Goal: Share content

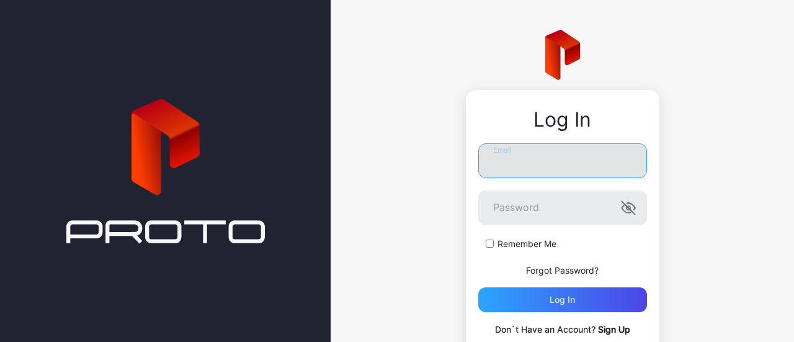
click at [526, 162] on input "Email" at bounding box center [562, 160] width 169 height 35
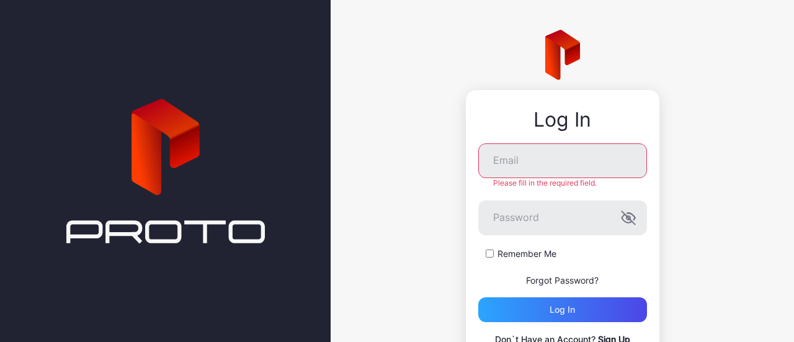
type input "**********"
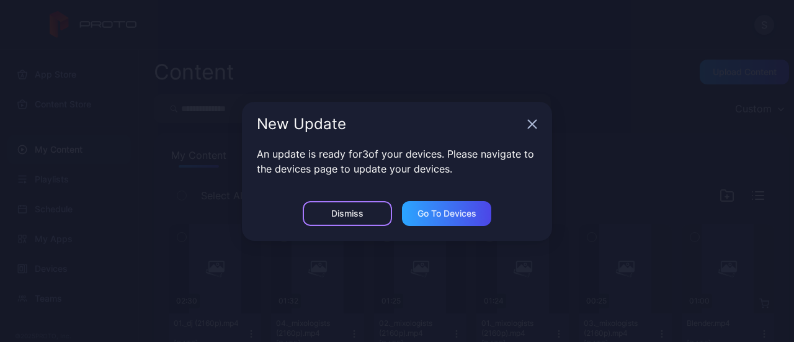
click at [362, 205] on div "Dismiss" at bounding box center [347, 213] width 89 height 25
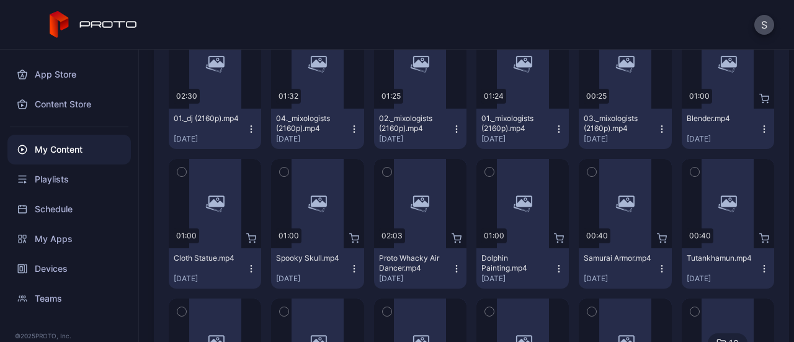
scroll to position [210, 0]
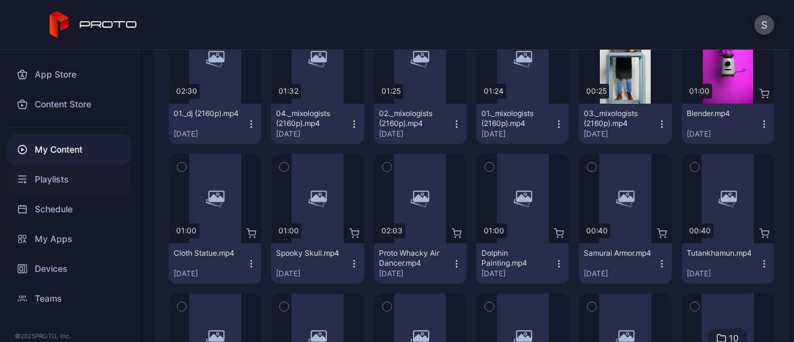
click at [87, 175] on div "Playlists" at bounding box center [68, 179] width 123 height 30
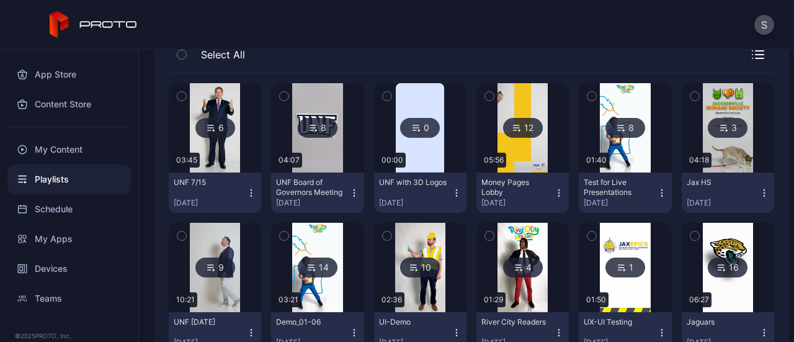
scroll to position [140, 0]
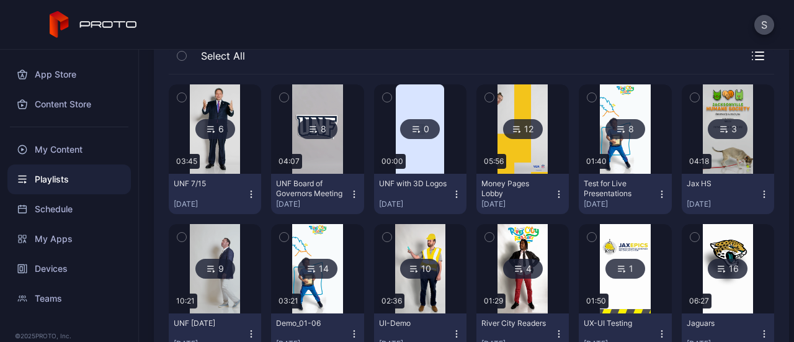
click at [221, 192] on div "UNF 7/15 [DATE]" at bounding box center [210, 194] width 73 height 30
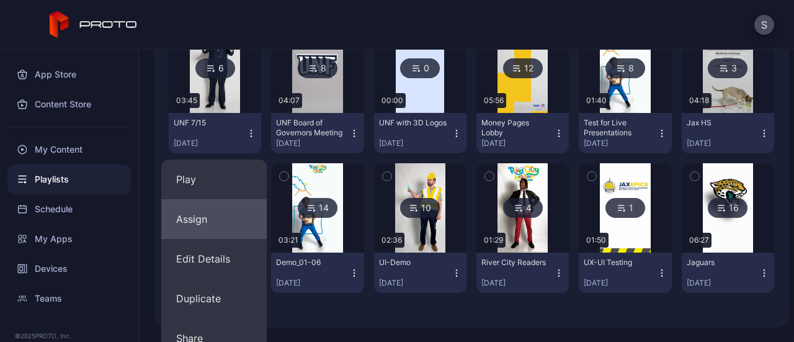
scroll to position [210, 0]
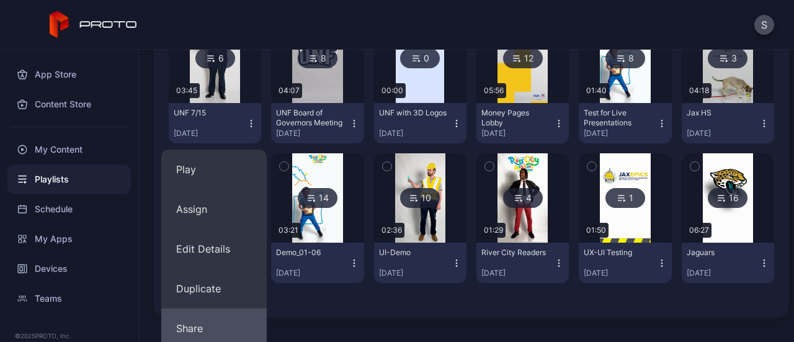
click at [202, 321] on button "Share" at bounding box center [213, 328] width 105 height 40
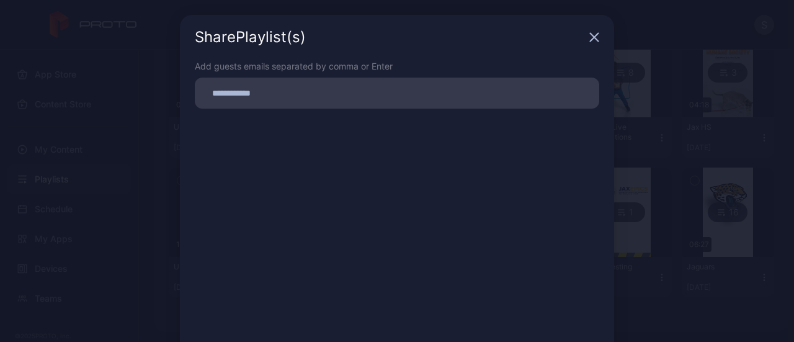
scroll to position [195, 0]
click at [328, 97] on input at bounding box center [396, 93] width 389 height 16
click at [589, 33] on icon "button" at bounding box center [594, 37] width 10 height 10
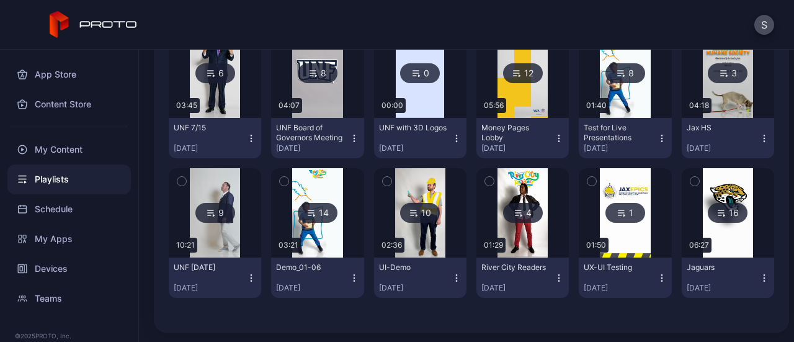
click at [248, 134] on icon "button" at bounding box center [251, 138] width 10 height 10
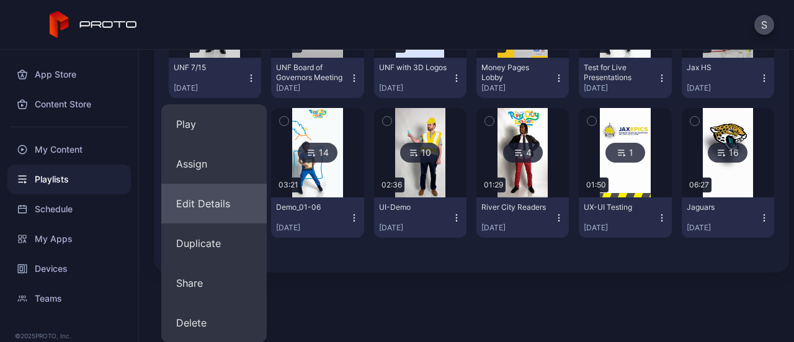
scroll to position [254, 0]
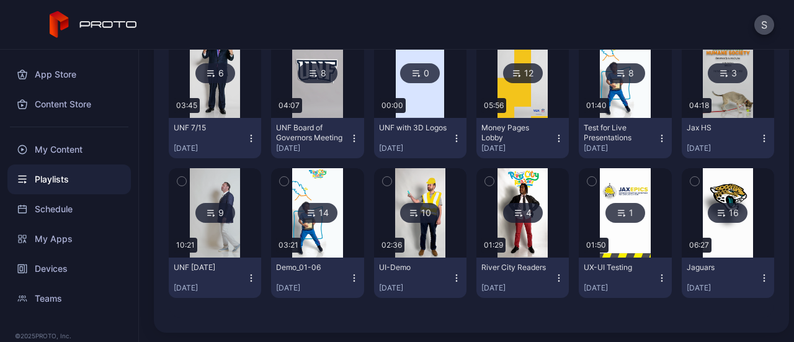
click at [351, 309] on div "Playlists Create Playlist Custom My Playlists Shared With Me Select All 6 03:45…" at bounding box center [466, 196] width 655 height 292
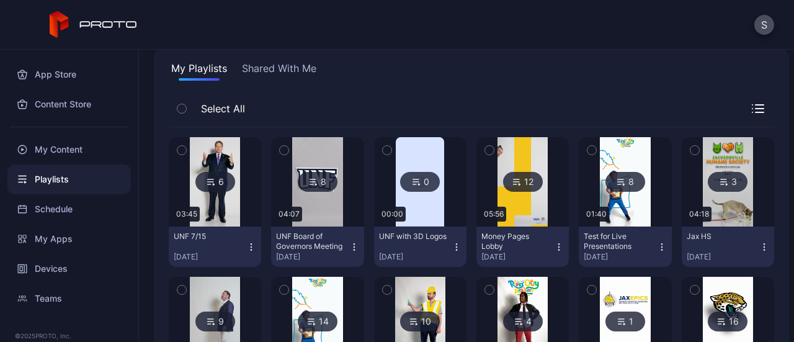
scroll to position [86, 0]
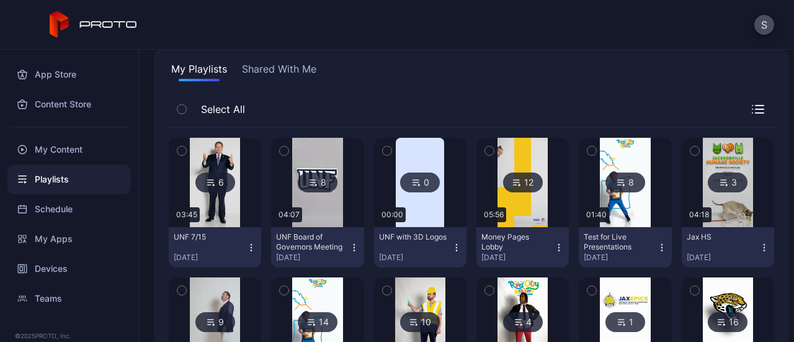
click at [247, 243] on icon "button" at bounding box center [251, 247] width 10 height 10
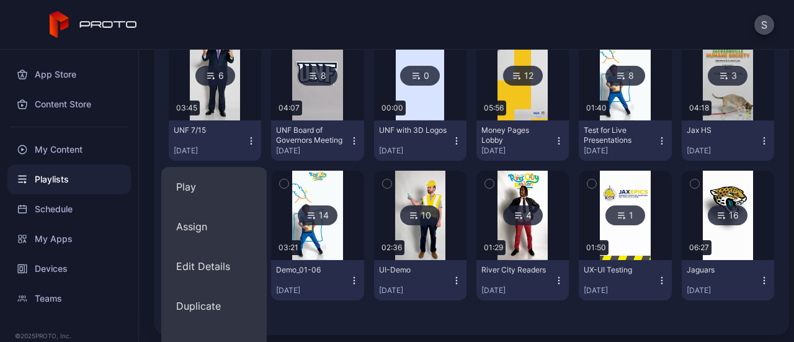
scroll to position [194, 0]
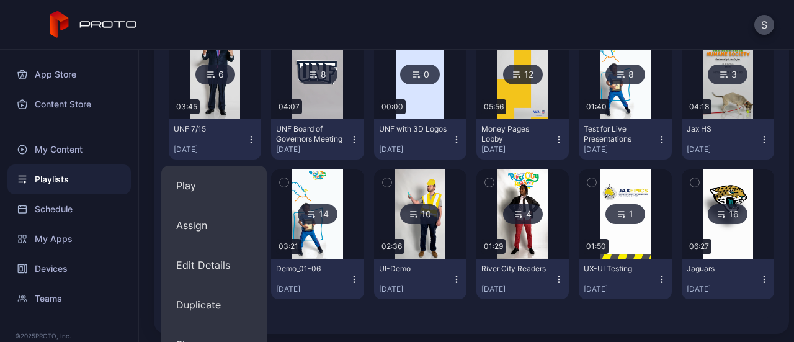
click at [356, 327] on div "6 03:45 UNF 7/15 [DATE] 8 04:07 UNF Board of Governors Meeting [DATE] 0 00:00 U…" at bounding box center [471, 169] width 625 height 319
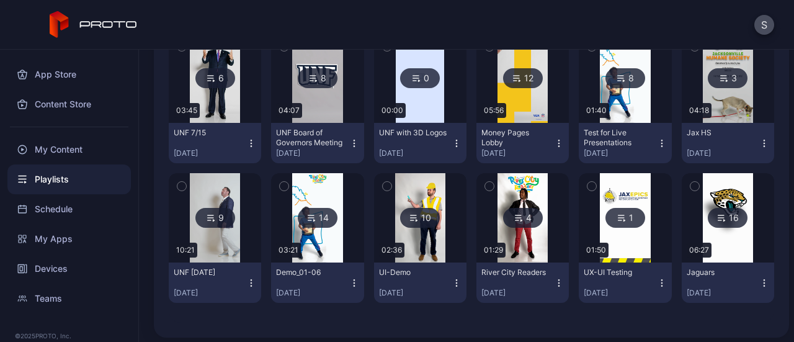
scroll to position [195, 0]
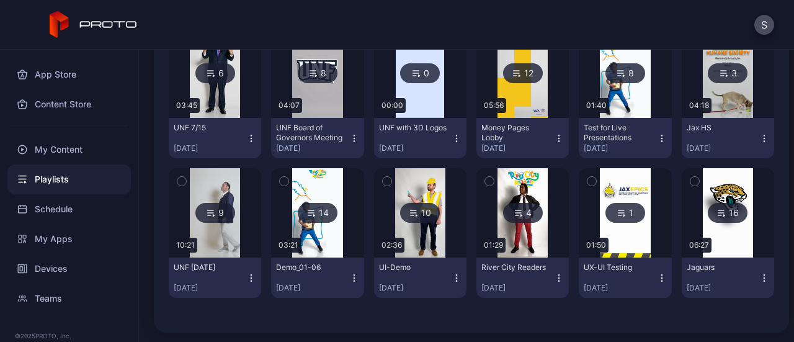
click at [250, 142] on icon "button" at bounding box center [251, 138] width 10 height 10
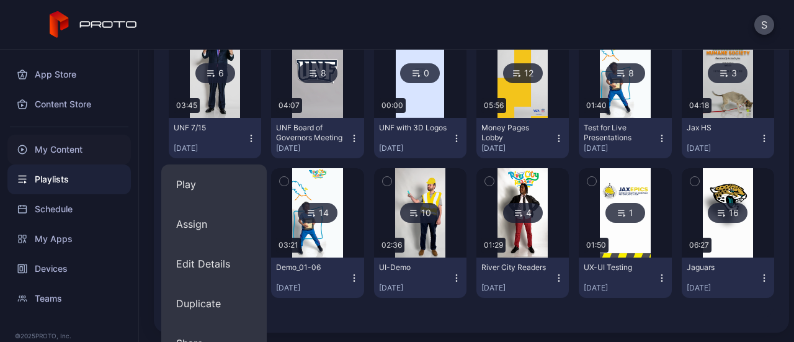
click at [92, 149] on div "My Content" at bounding box center [68, 150] width 123 height 30
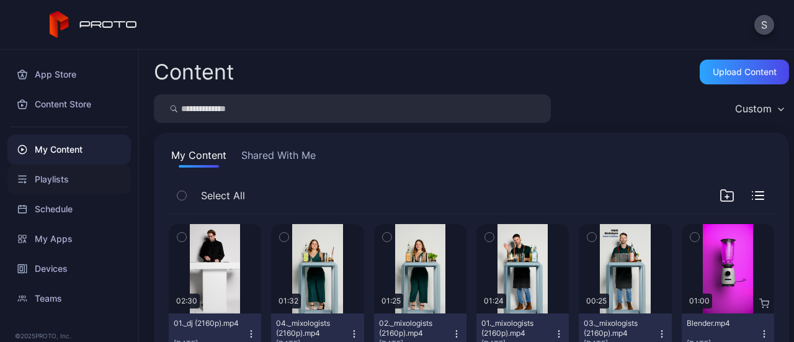
click at [79, 174] on div "Playlists" at bounding box center [68, 179] width 123 height 30
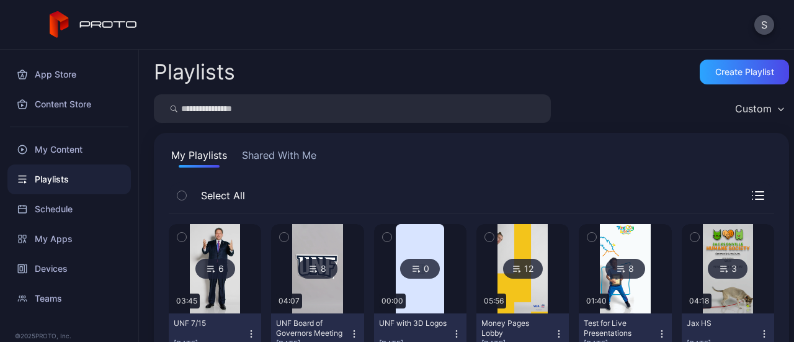
scroll to position [73, 0]
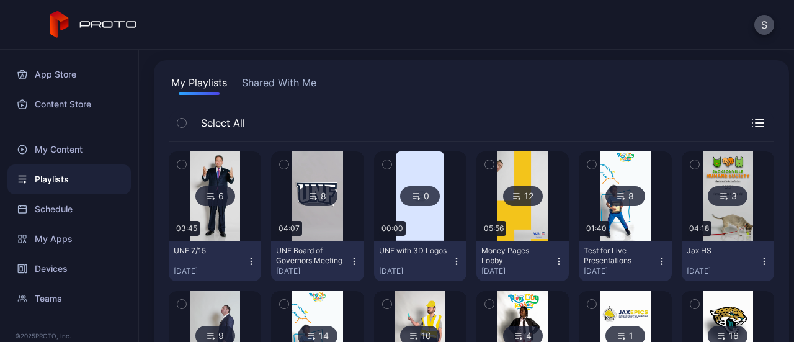
click at [203, 270] on div "[DATE]" at bounding box center [210, 271] width 73 height 10
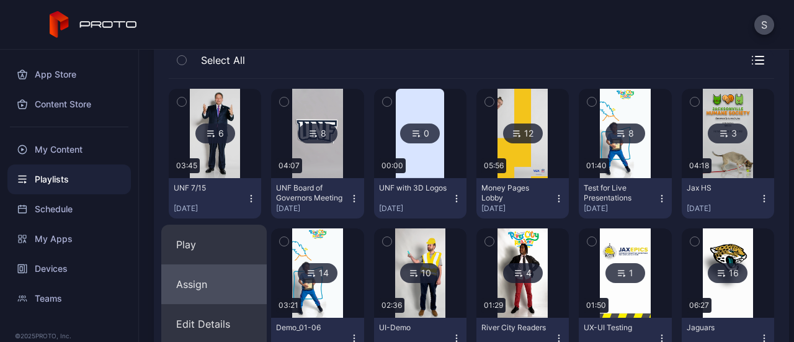
scroll to position [236, 0]
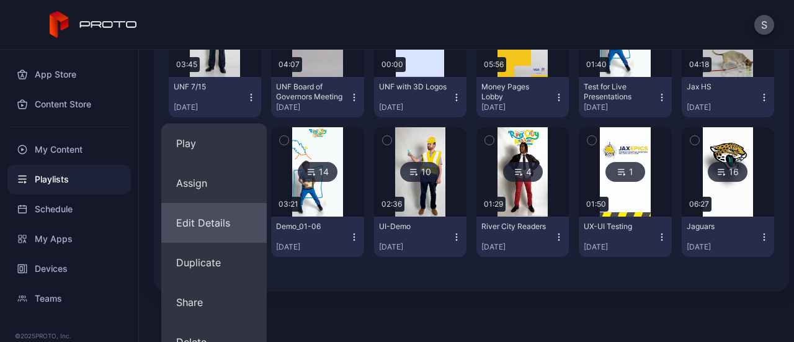
click at [211, 211] on button "Edit Details" at bounding box center [213, 223] width 105 height 40
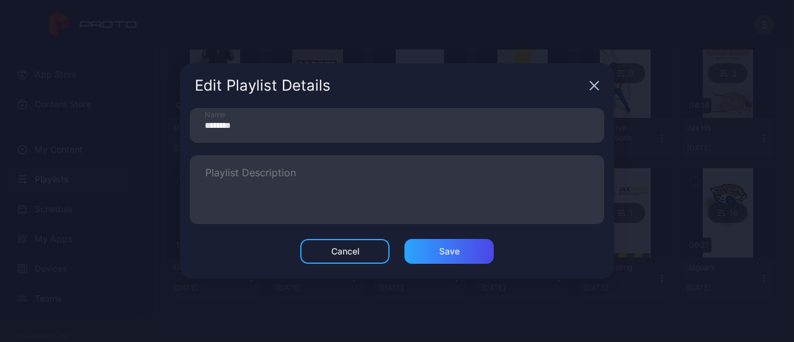
click at [592, 81] on icon "button" at bounding box center [594, 86] width 10 height 10
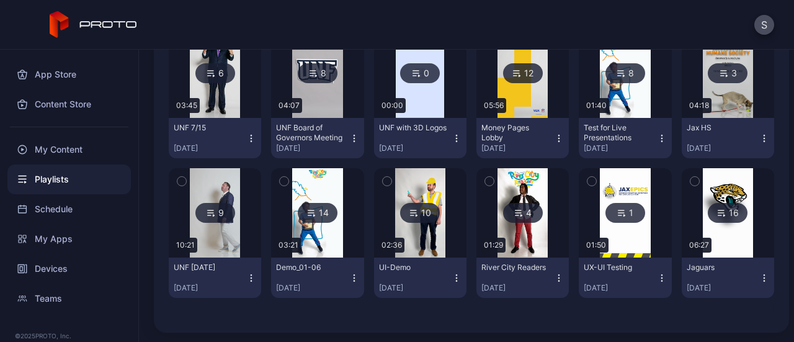
click at [251, 141] on icon "button" at bounding box center [251, 138] width 10 height 10
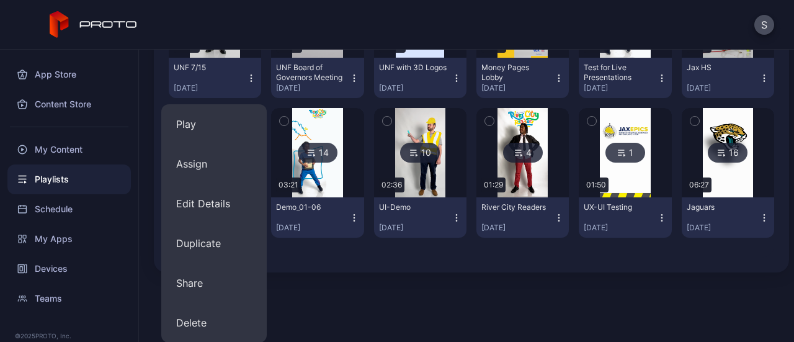
click at [331, 282] on div "Playlists Create Playlist Custom My Playlists Shared With Me Select All 6 03:45…" at bounding box center [466, 196] width 655 height 292
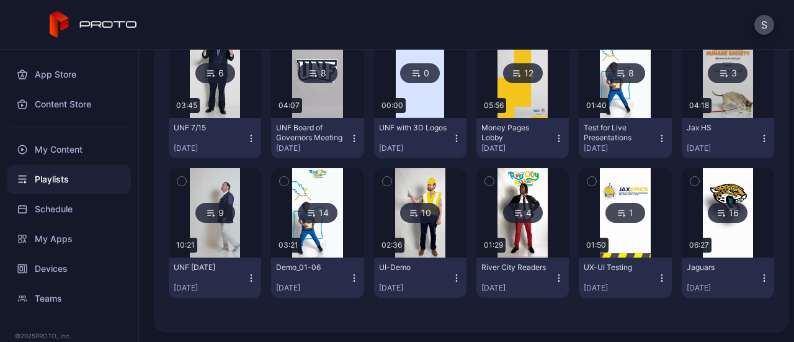
click at [249, 133] on icon "button" at bounding box center [251, 138] width 10 height 10
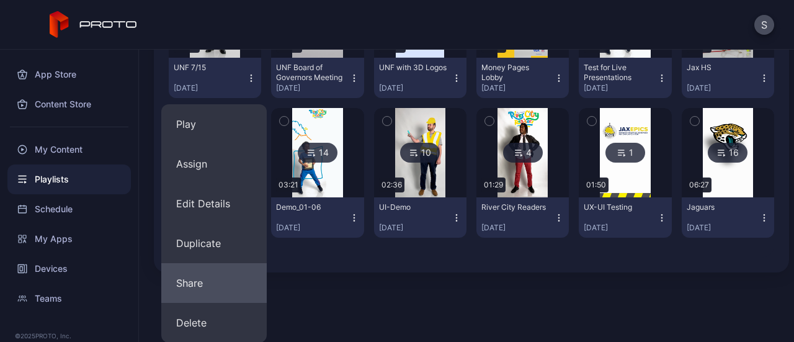
click at [201, 288] on button "Share" at bounding box center [213, 283] width 105 height 40
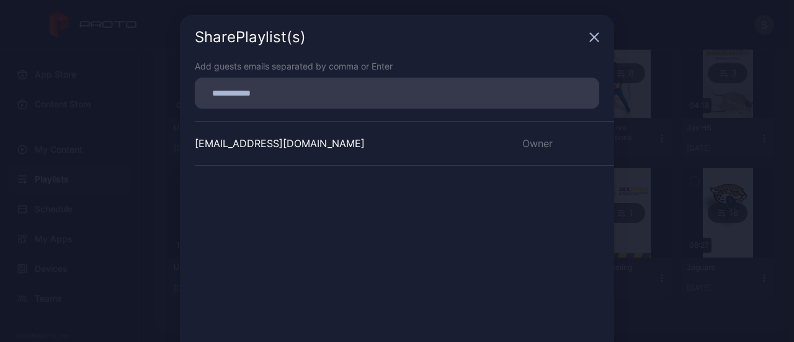
click at [590, 39] on icon "button" at bounding box center [594, 37] width 8 height 8
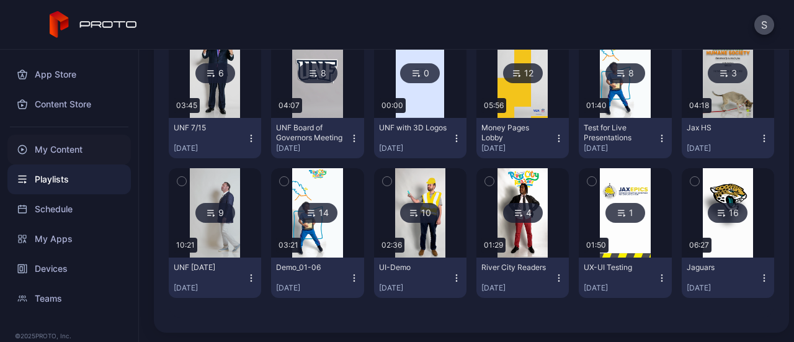
click at [66, 148] on div "My Content" at bounding box center [68, 150] width 123 height 30
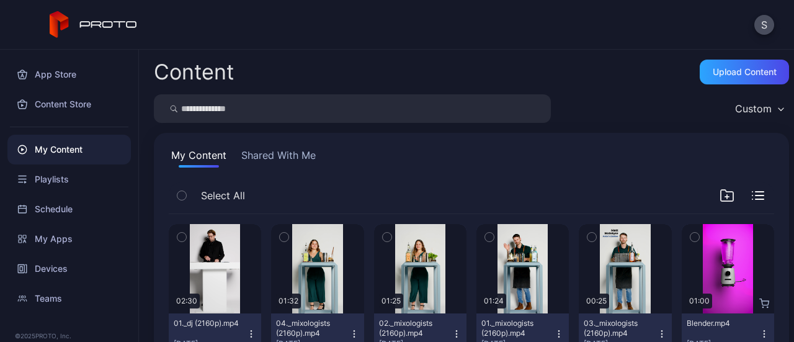
click at [266, 152] on button "Shared With Me" at bounding box center [278, 158] width 79 height 20
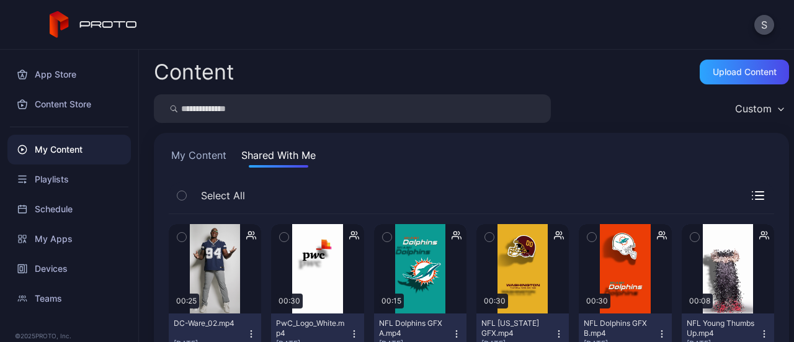
click at [203, 156] on button "My Content" at bounding box center [199, 158] width 60 height 20
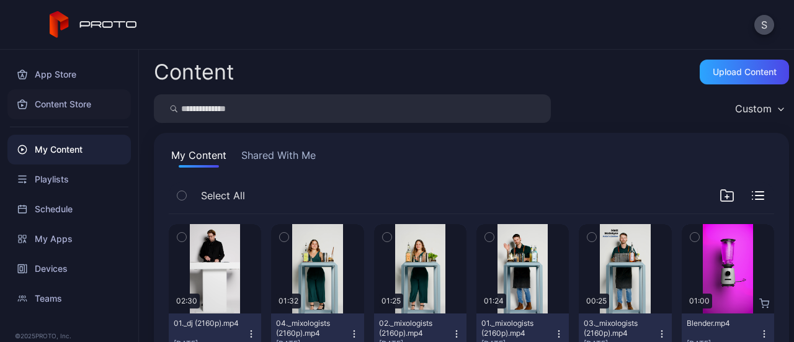
scroll to position [1, 0]
click at [59, 180] on div "Playlists" at bounding box center [68, 179] width 123 height 30
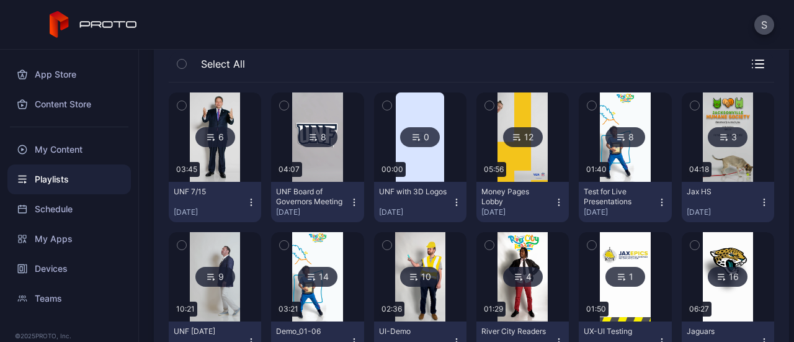
scroll to position [131, 0]
click at [217, 132] on div "6" at bounding box center [215, 137] width 40 height 20
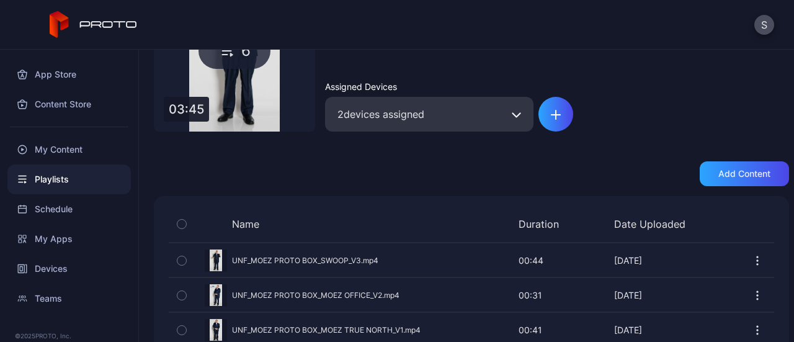
scroll to position [209, 0]
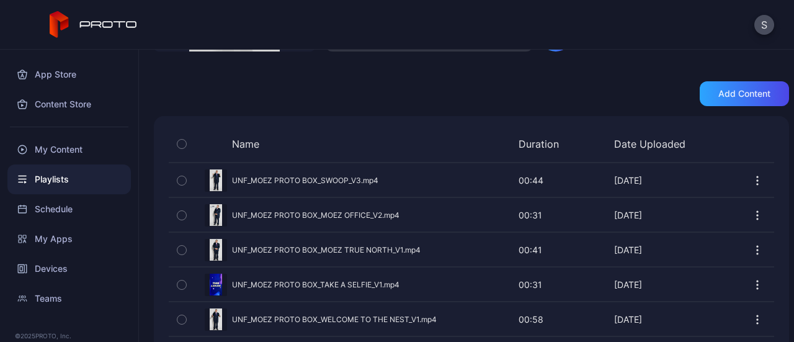
click at [171, 138] on button "button" at bounding box center [182, 144] width 26 height 26
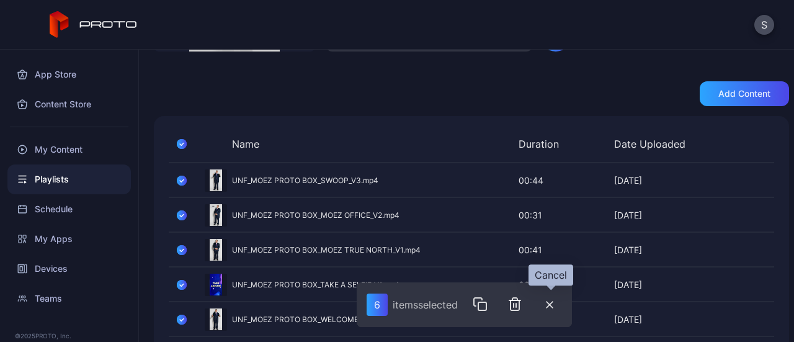
click at [556, 308] on button "button" at bounding box center [549, 304] width 25 height 26
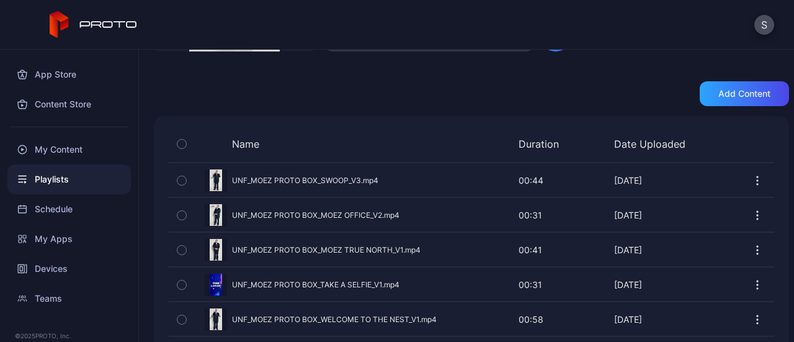
scroll to position [259, 0]
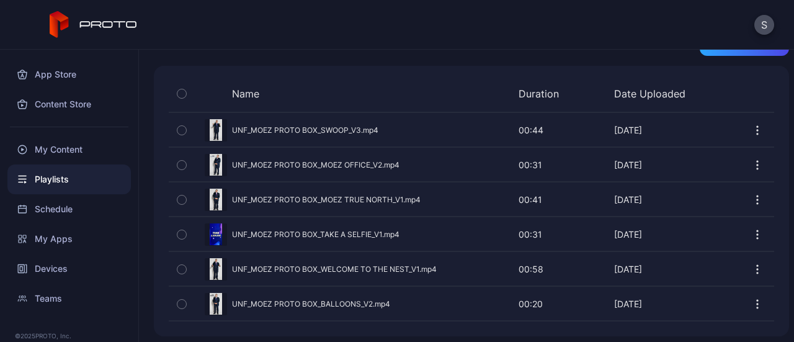
click at [751, 120] on button "button" at bounding box center [757, 130] width 12 height 25
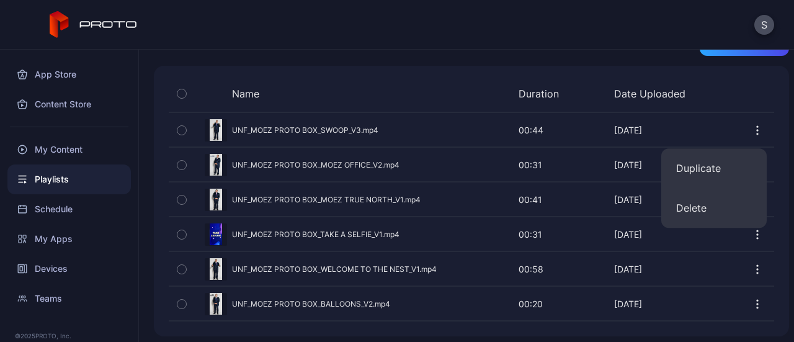
click at [650, 76] on div "Name Duration Date Uploaded Preview UNF_MOEZ PROTO BOX_SWOOP_V3.mp4 00:44 00:44…" at bounding box center [471, 201] width 635 height 270
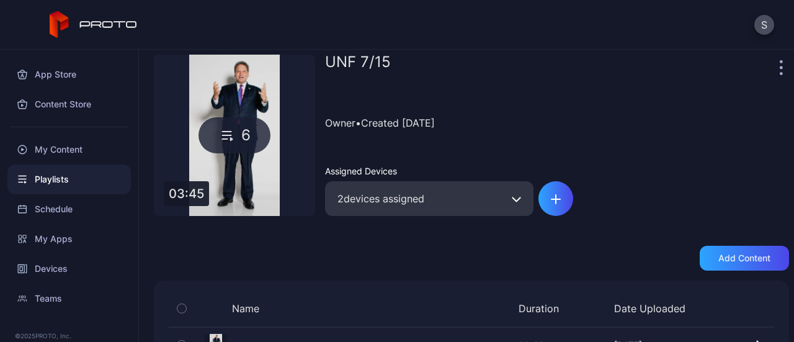
scroll to position [0, 0]
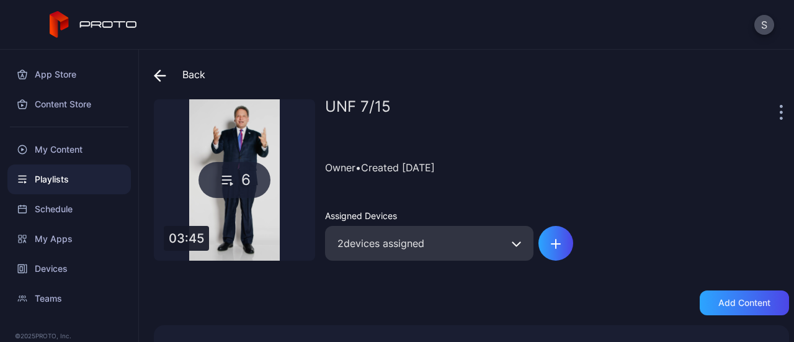
click at [492, 229] on div "2 devices assigned" at bounding box center [429, 243] width 208 height 35
click at [487, 241] on div "2 devices assigned" at bounding box center [429, 243] width 208 height 35
click at [530, 251] on button "button" at bounding box center [516, 243] width 34 height 35
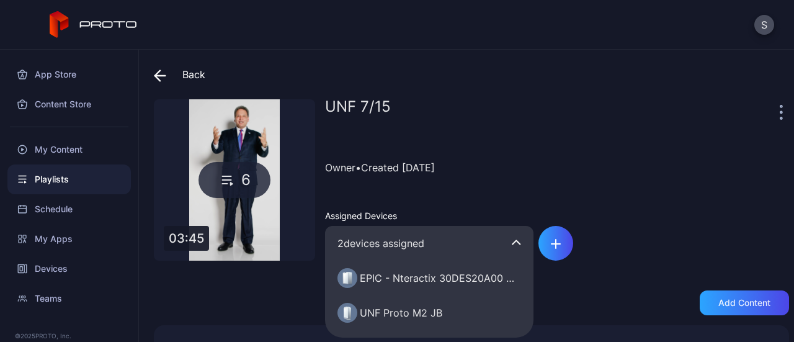
click at [530, 251] on button "button" at bounding box center [516, 243] width 34 height 35
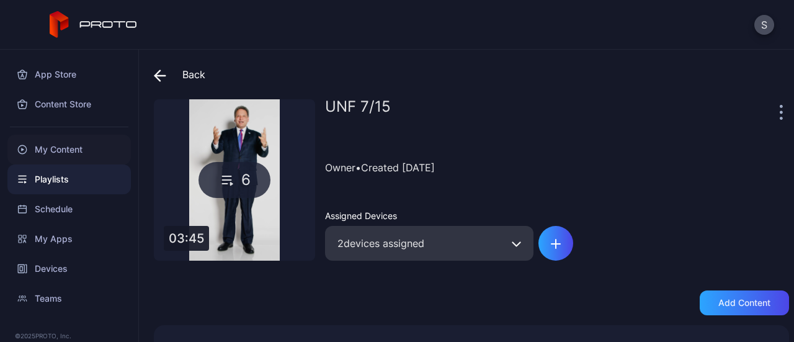
click at [56, 144] on div "My Content" at bounding box center [68, 150] width 123 height 30
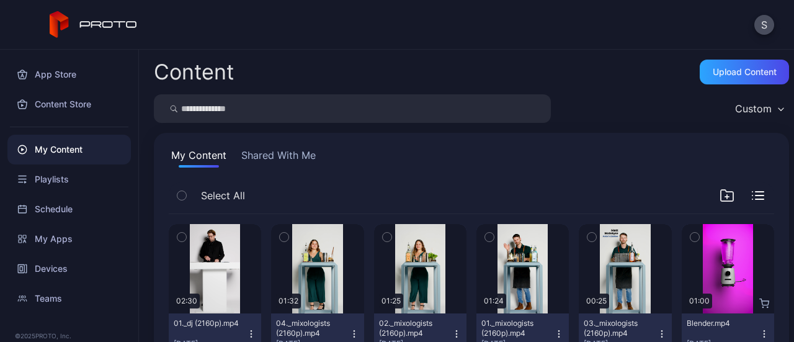
click at [279, 110] on input "search" at bounding box center [352, 108] width 397 height 29
type input "***"
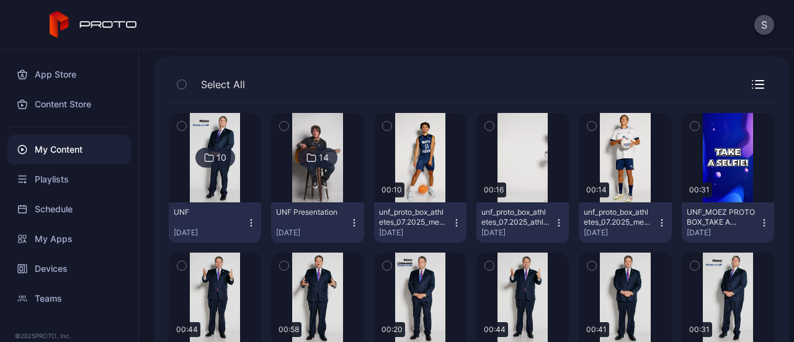
scroll to position [76, 0]
click at [236, 226] on div "UNF [DATE]" at bounding box center [210, 222] width 73 height 30
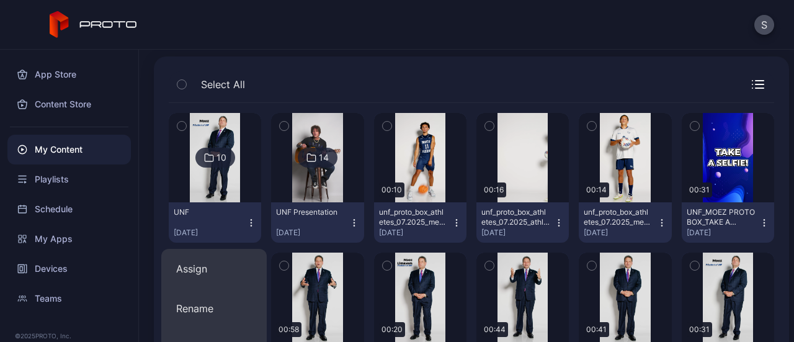
click at [236, 226] on div "UNF [DATE]" at bounding box center [210, 222] width 73 height 30
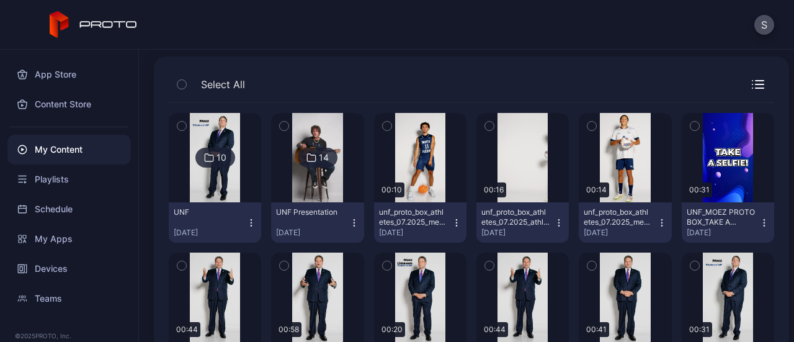
click at [196, 221] on div "UNF [DATE]" at bounding box center [210, 222] width 73 height 30
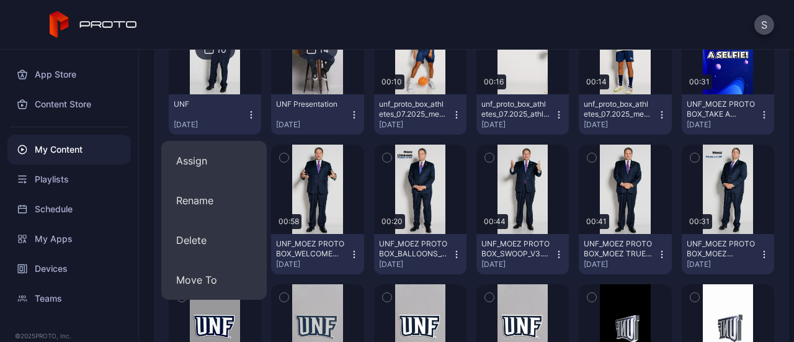
scroll to position [146, 0]
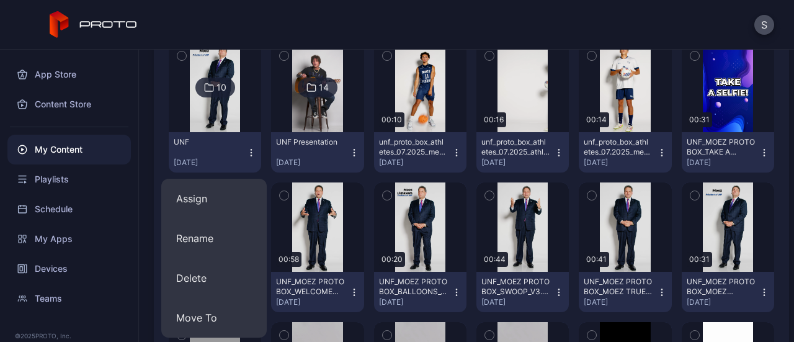
click at [246, 153] on icon "button" at bounding box center [251, 153] width 10 height 10
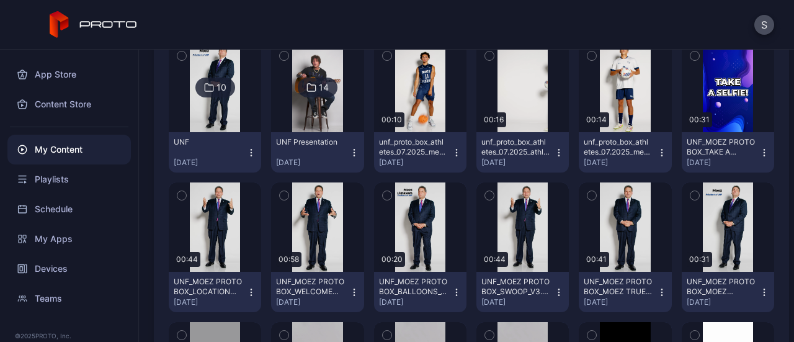
click at [249, 153] on icon "button" at bounding box center [251, 153] width 10 height 10
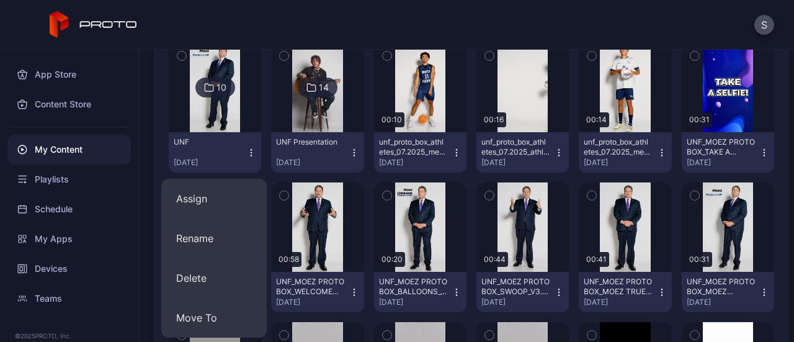
click at [289, 40] on div "S" at bounding box center [397, 25] width 794 height 50
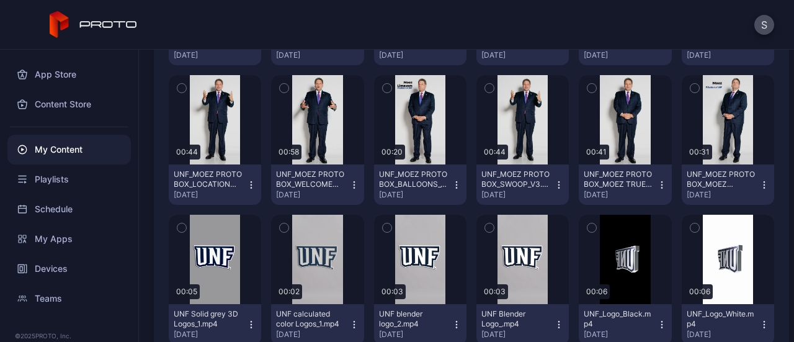
scroll to position [254, 0]
click at [759, 185] on icon "button" at bounding box center [764, 184] width 10 height 10
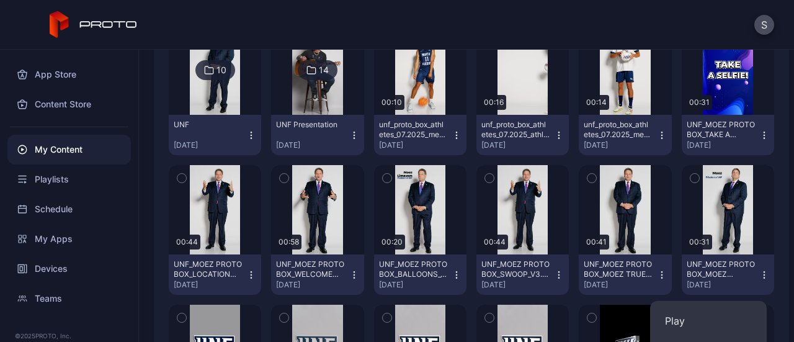
scroll to position [166, 0]
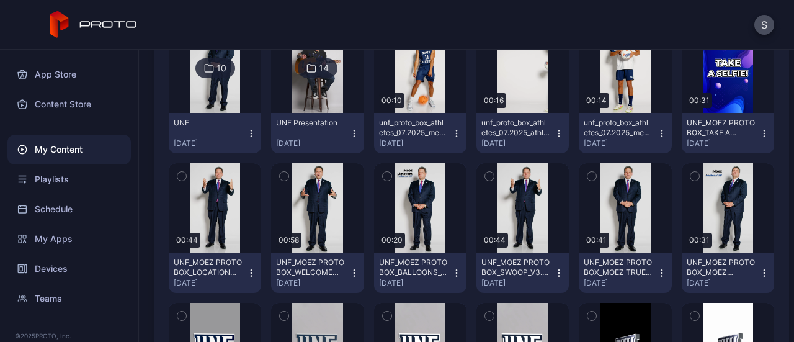
click at [253, 128] on icon "button" at bounding box center [251, 133] width 10 height 10
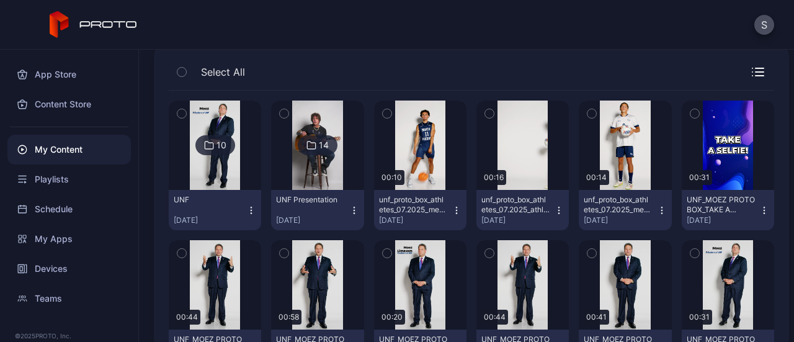
scroll to position [93, 0]
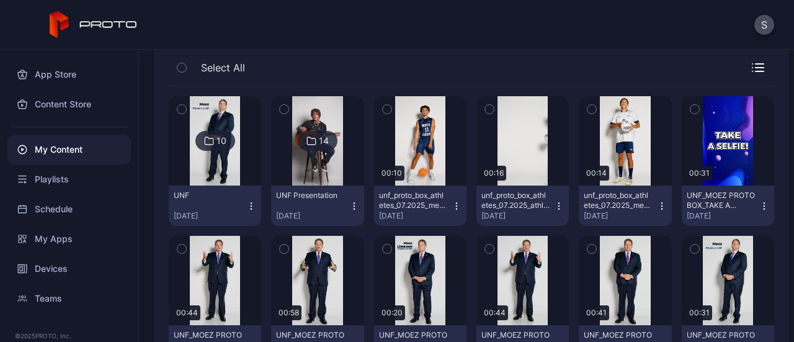
click at [383, 105] on icon "button" at bounding box center [387, 109] width 9 height 14
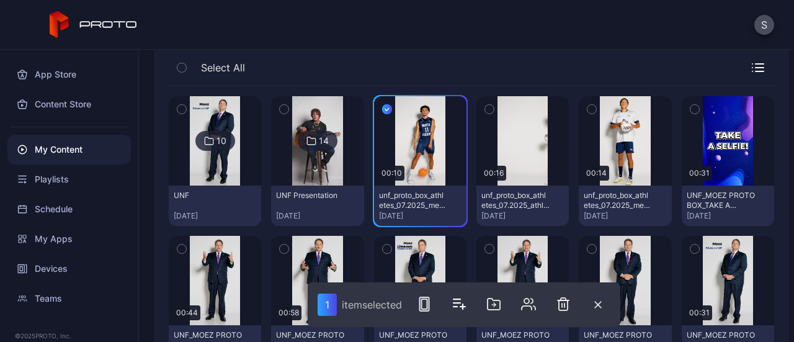
click at [485, 109] on icon "button" at bounding box center [489, 109] width 9 height 14
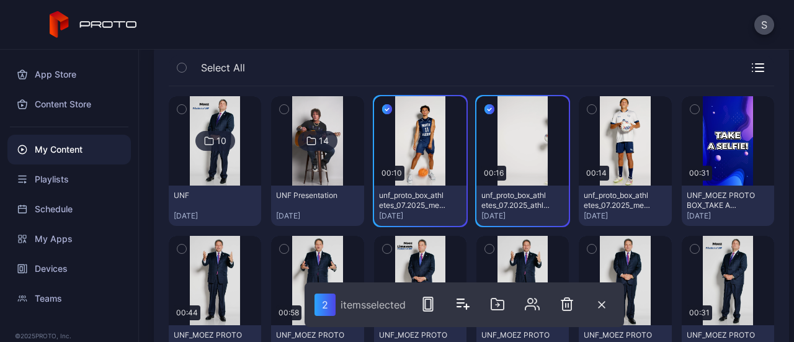
click at [590, 110] on icon "button" at bounding box center [591, 110] width 3 height 2
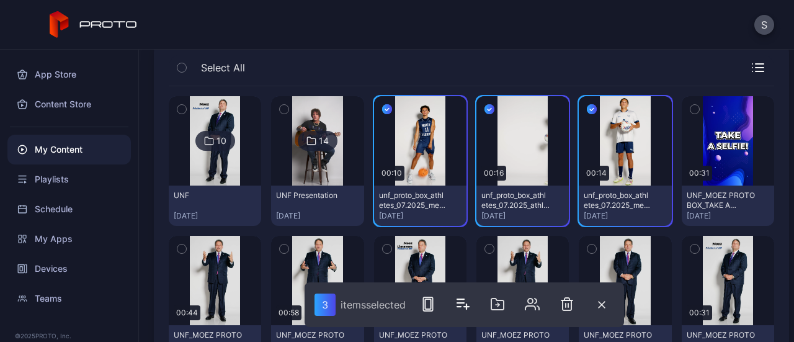
click at [690, 112] on icon "button" at bounding box center [694, 109] width 9 height 14
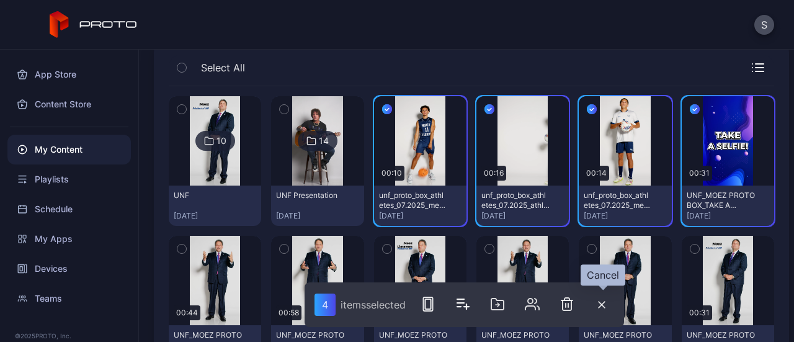
click at [603, 314] on button "button" at bounding box center [601, 304] width 25 height 26
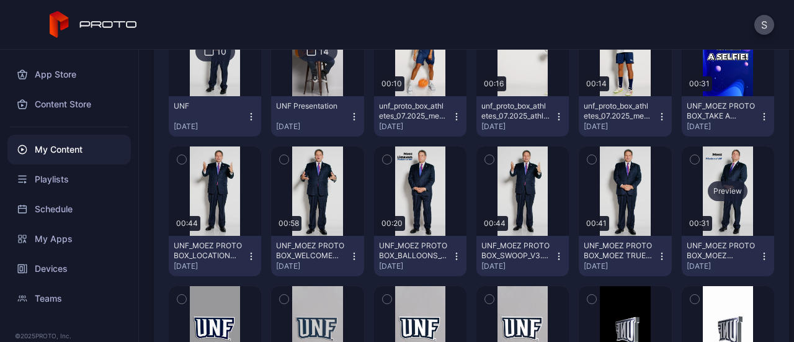
scroll to position [182, 0]
click at [759, 256] on icon "button" at bounding box center [764, 256] width 10 height 10
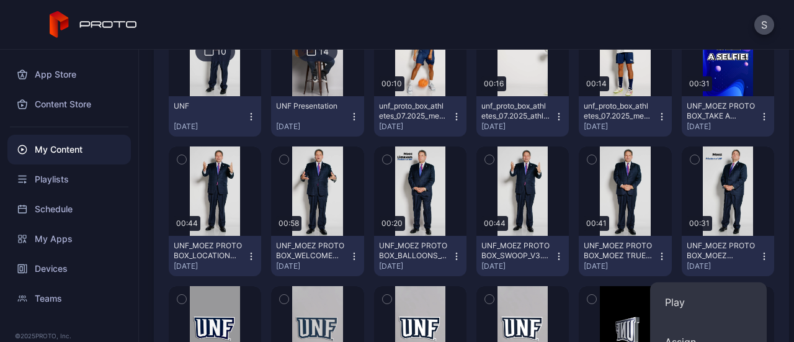
click at [773, 229] on div "Select All 10 UNF [DATE] 14 UNF Presentation [DATE] Preview 00:10 unf_proto_box…" at bounding box center [471, 334] width 635 height 769
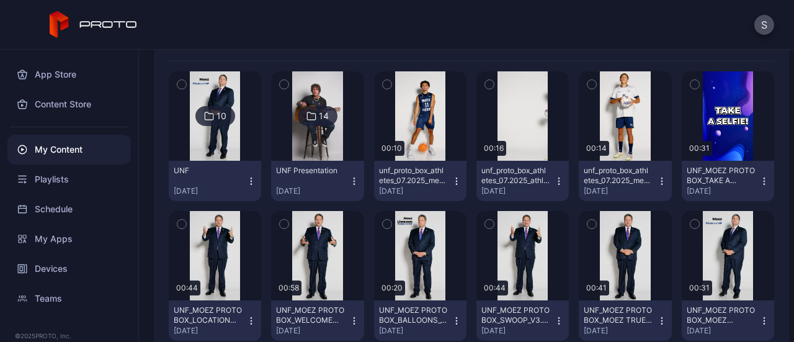
scroll to position [34, 0]
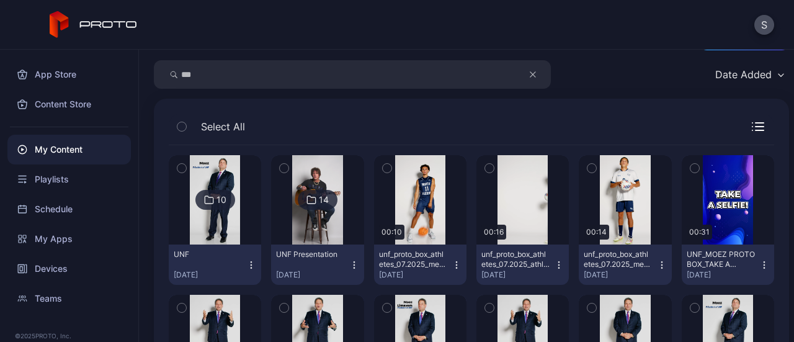
click at [451, 266] on icon "button" at bounding box center [456, 265] width 10 height 10
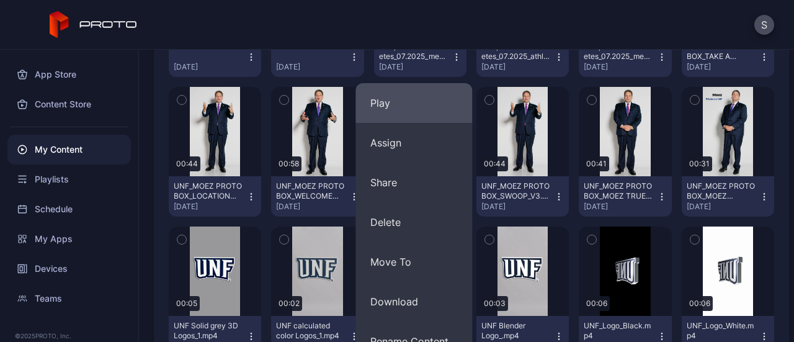
scroll to position [243, 0]
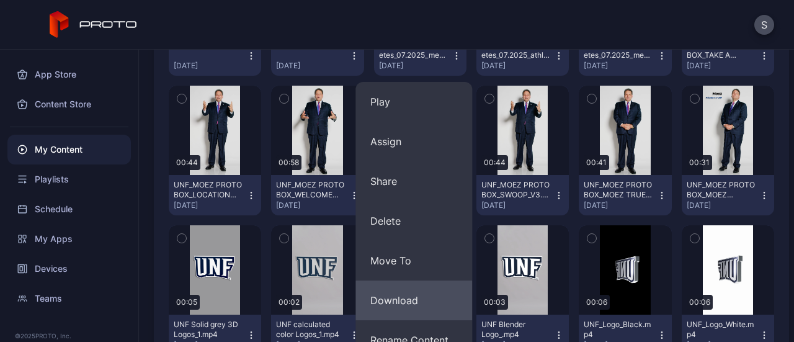
click at [413, 298] on button "Download" at bounding box center [413, 300] width 117 height 40
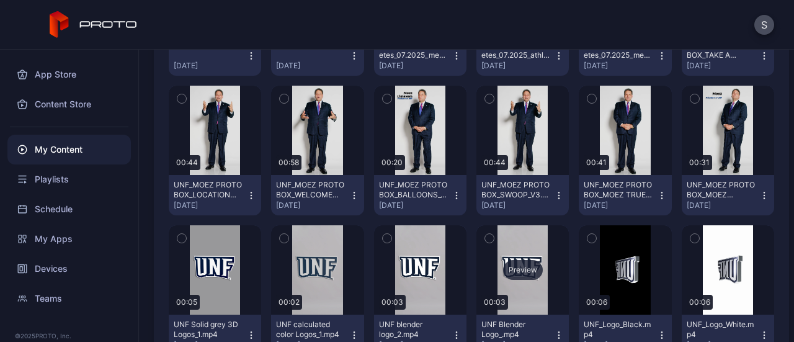
scroll to position [180, 0]
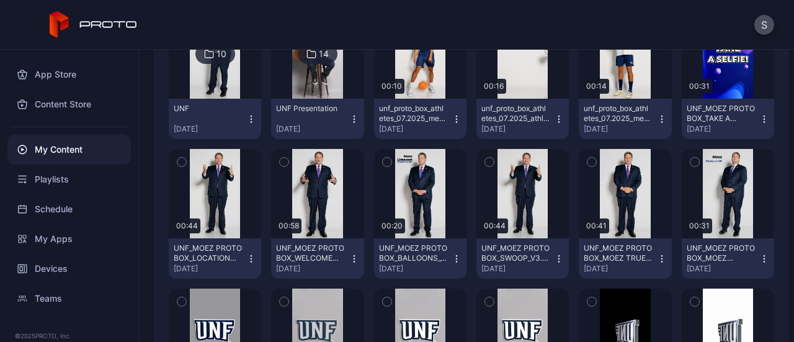
click at [554, 115] on icon "button" at bounding box center [559, 119] width 10 height 10
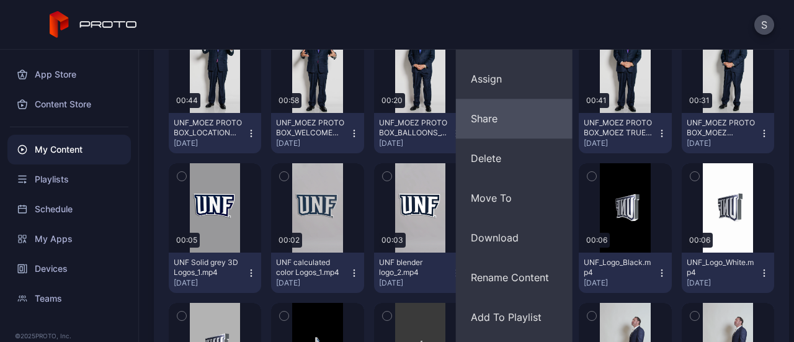
scroll to position [305, 0]
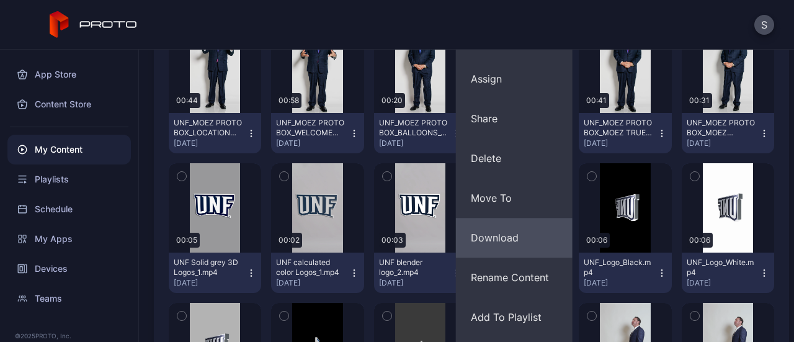
click at [510, 228] on button "Download" at bounding box center [514, 238] width 117 height 40
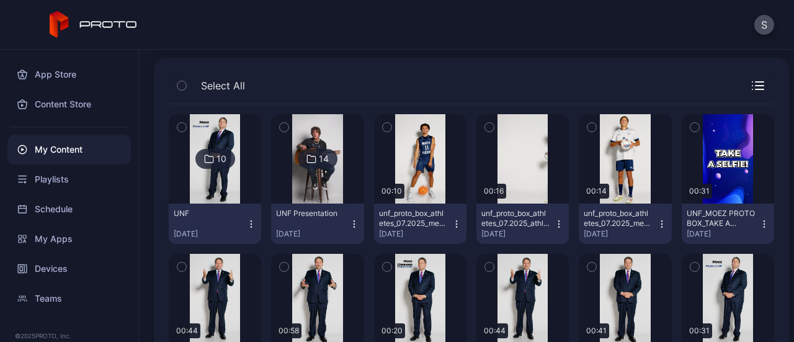
scroll to position [48, 0]
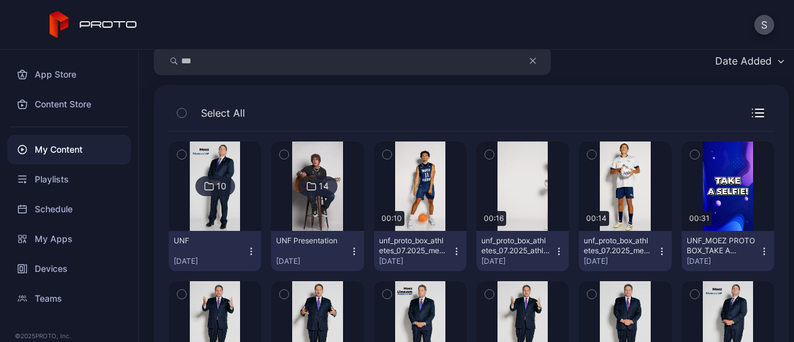
click at [554, 250] on icon "button" at bounding box center [559, 251] width 10 height 10
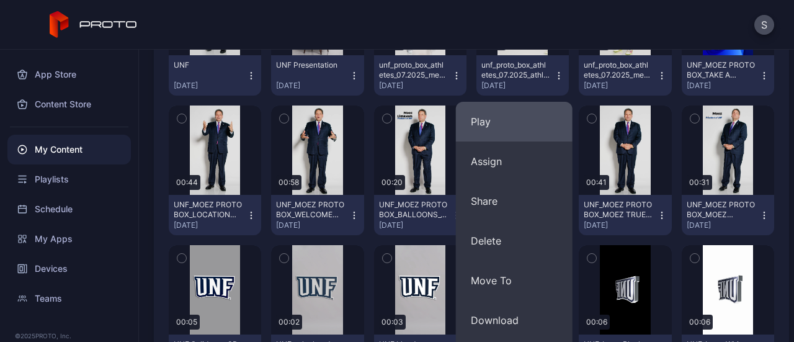
scroll to position [224, 0]
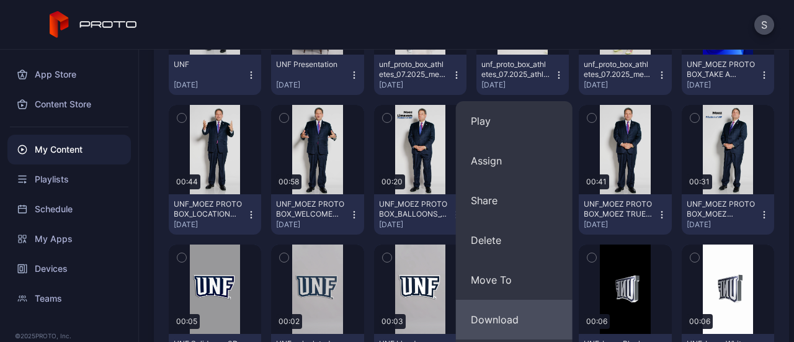
click at [493, 309] on button "Download" at bounding box center [514, 320] width 117 height 40
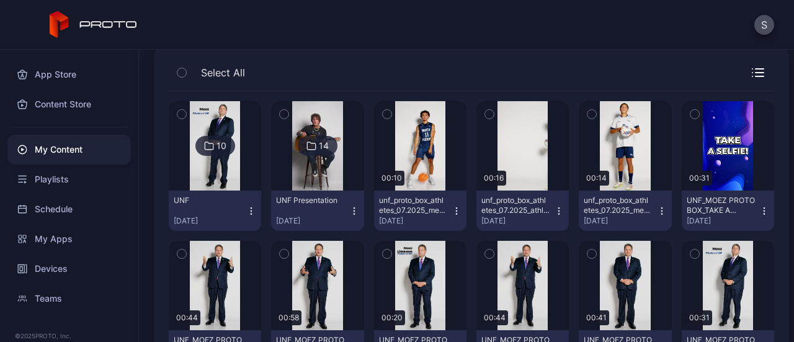
scroll to position [89, 0]
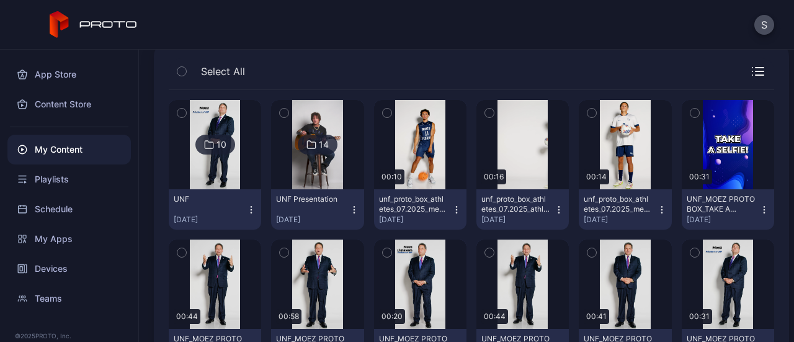
click at [759, 208] on icon "button" at bounding box center [764, 210] width 10 height 10
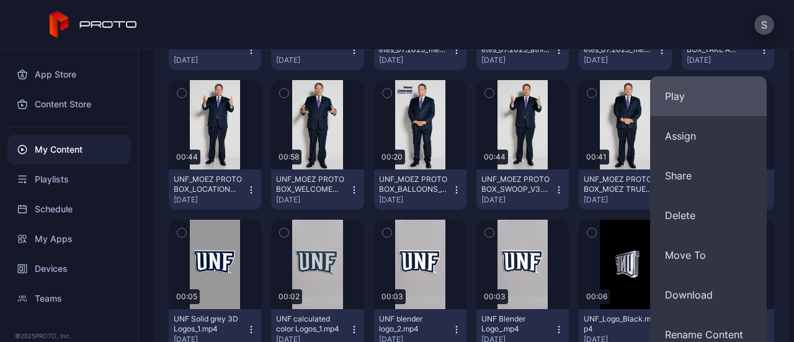
scroll to position [260, 0]
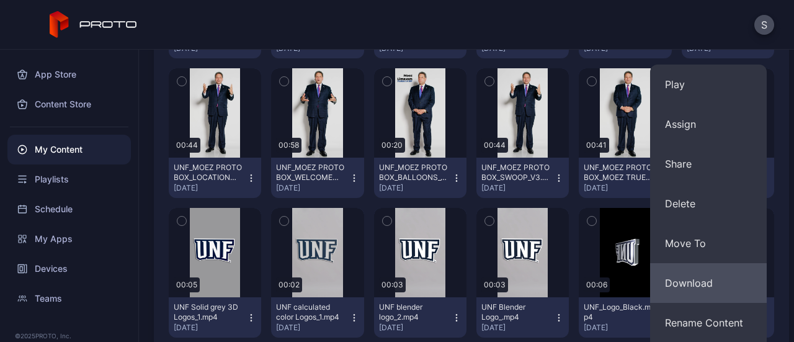
click at [692, 266] on button "Download" at bounding box center [708, 283] width 117 height 40
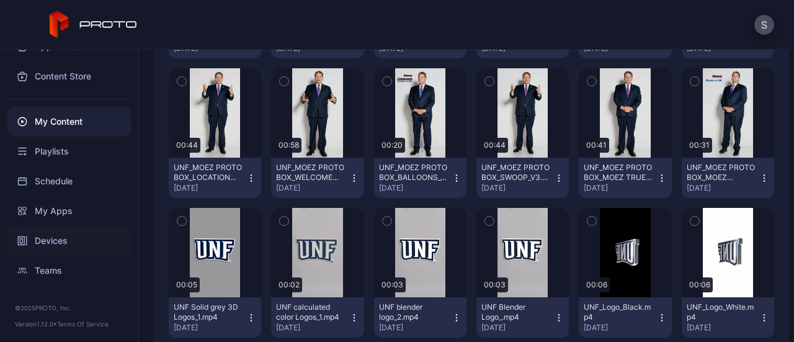
scroll to position [27, 0]
click at [60, 265] on div "Teams" at bounding box center [68, 272] width 123 height 30
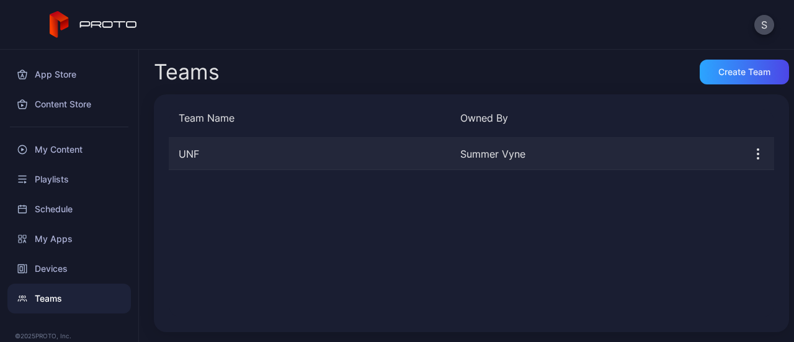
click at [321, 151] on div "UNF" at bounding box center [310, 153] width 282 height 15
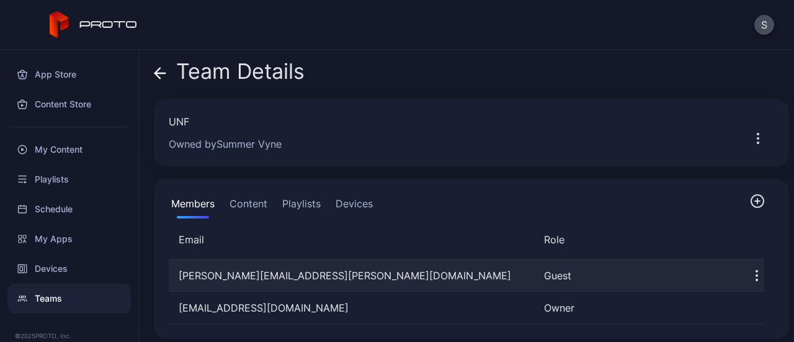
scroll to position [6, 0]
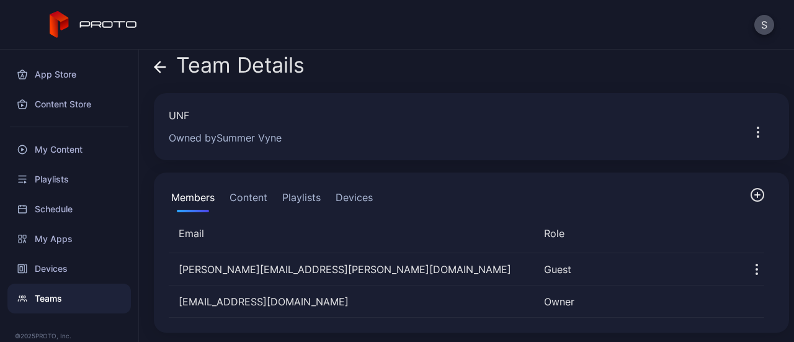
click at [249, 190] on button "Content" at bounding box center [248, 199] width 43 height 25
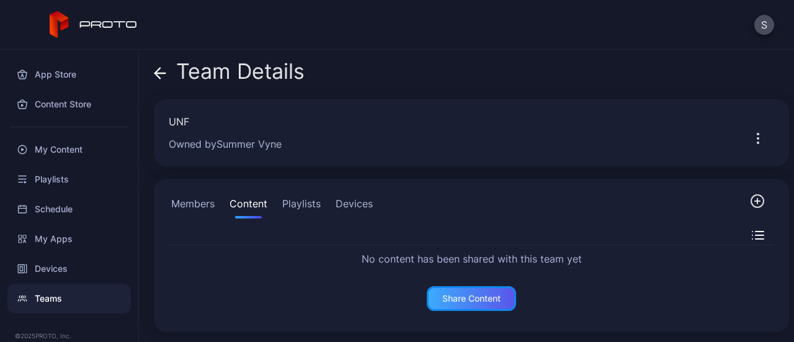
click at [442, 301] on div "Share Content" at bounding box center [471, 298] width 58 height 10
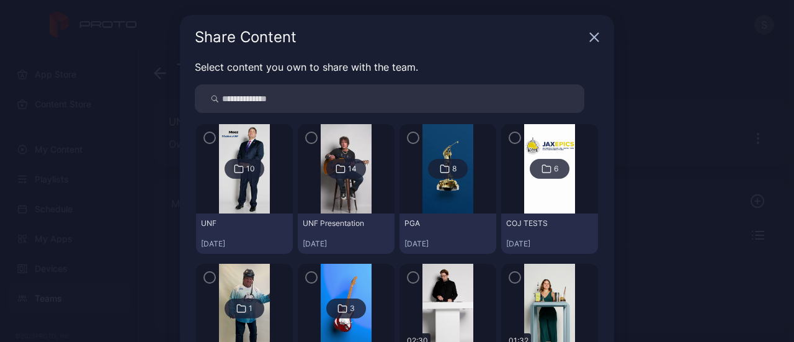
click at [229, 152] on img at bounding box center [244, 168] width 50 height 89
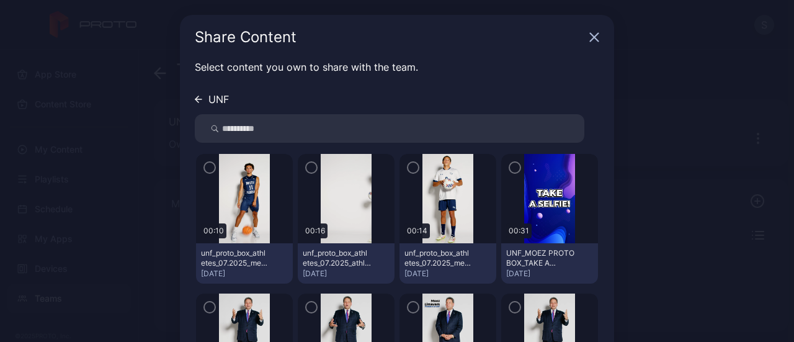
click at [219, 175] on img at bounding box center [244, 198] width 50 height 89
click at [208, 170] on div at bounding box center [244, 198] width 97 height 89
click at [205, 166] on icon "button" at bounding box center [210, 168] width 10 height 14
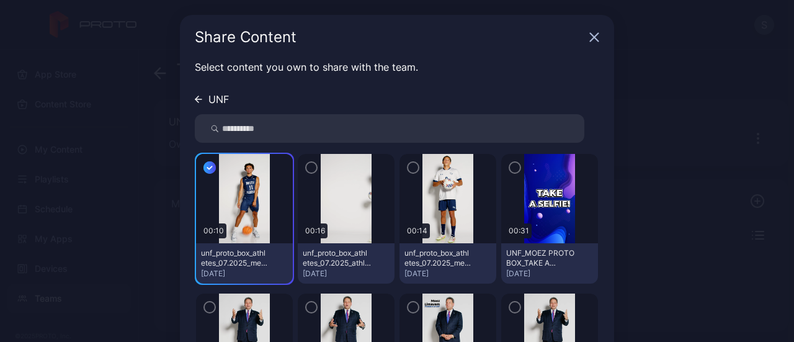
click at [306, 171] on icon "button" at bounding box center [311, 168] width 10 height 14
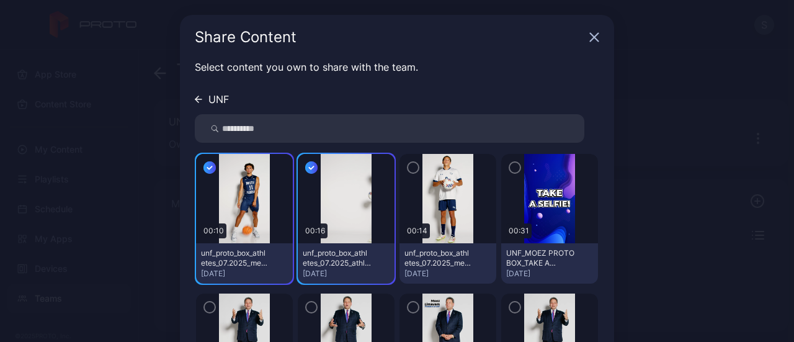
click at [408, 168] on icon "button" at bounding box center [413, 168] width 10 height 14
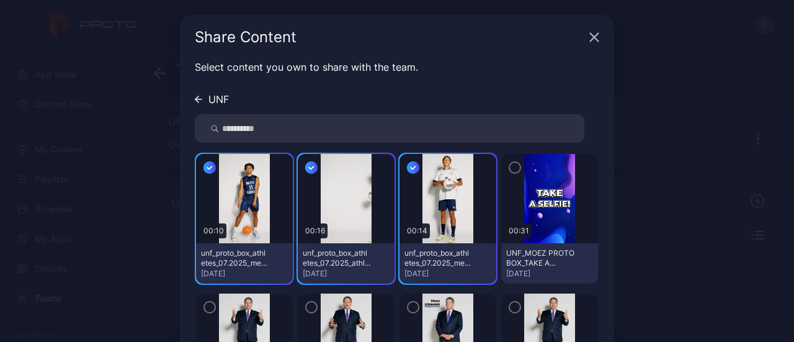
click at [510, 164] on icon "button" at bounding box center [515, 168] width 10 height 14
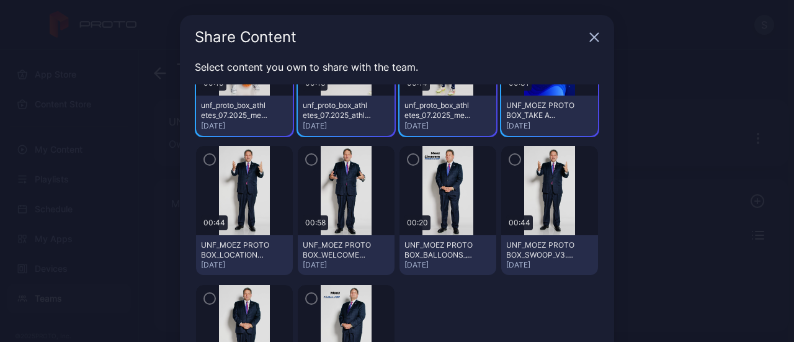
scroll to position [171, 0]
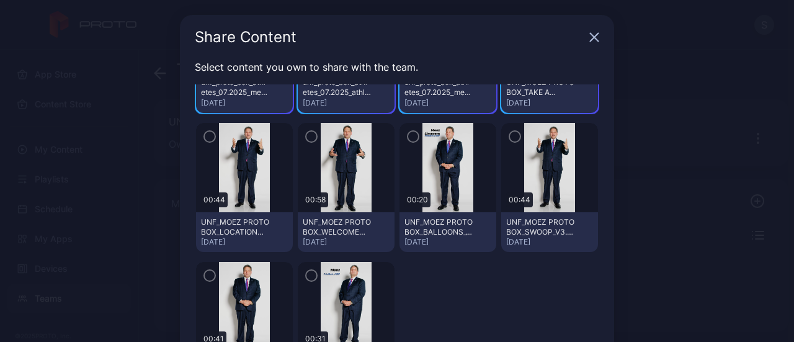
click at [510, 141] on icon "button" at bounding box center [515, 137] width 10 height 14
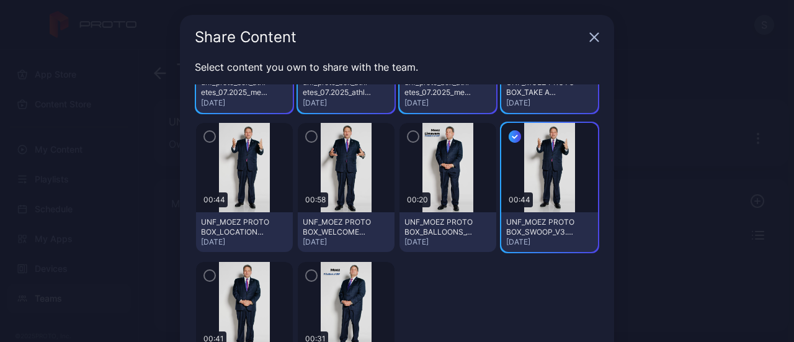
click at [411, 136] on icon "button" at bounding box center [413, 137] width 4 height 2
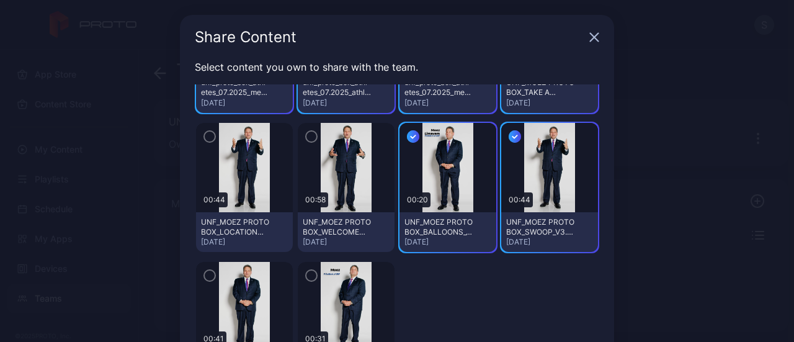
click at [305, 136] on div "button" at bounding box center [311, 136] width 12 height 12
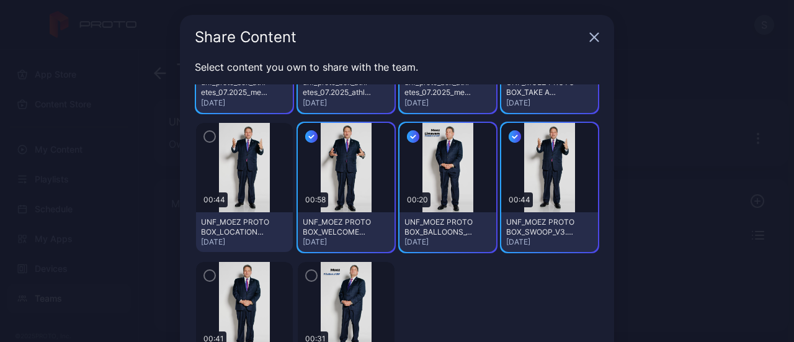
click at [205, 135] on icon "button" at bounding box center [210, 137] width 10 height 14
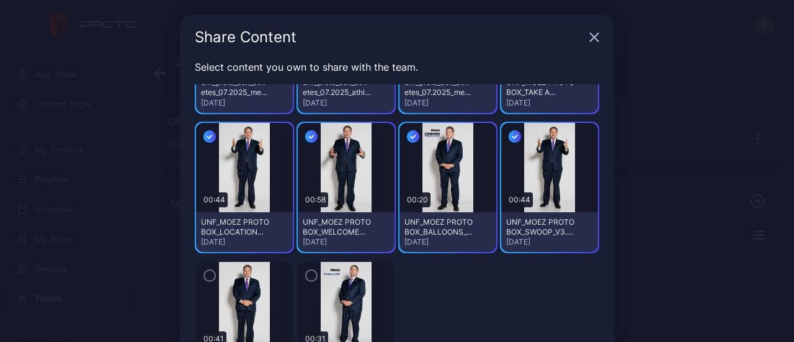
click at [205, 272] on icon "button" at bounding box center [210, 276] width 10 height 14
click at [306, 278] on icon "button" at bounding box center [311, 276] width 10 height 14
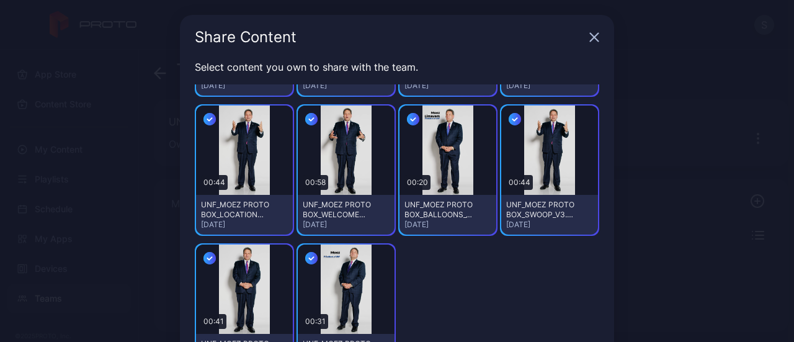
scroll to position [127, 0]
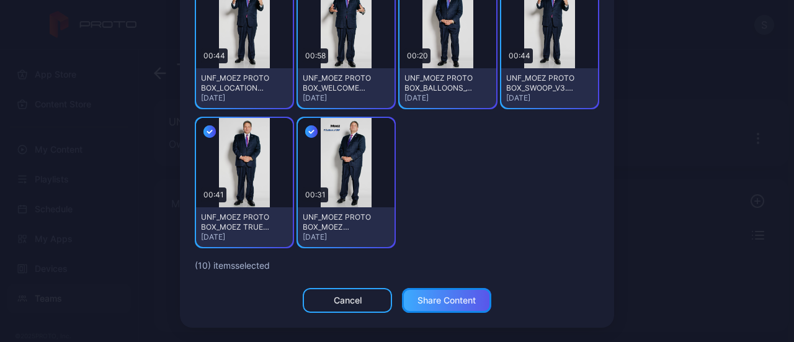
click at [424, 303] on div "Share Content" at bounding box center [446, 300] width 58 height 10
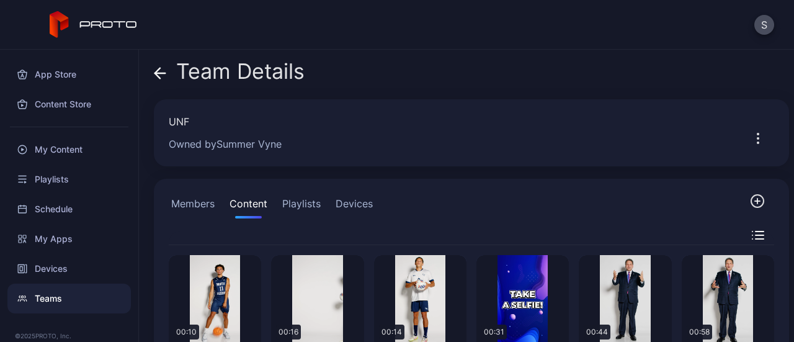
click at [363, 203] on button "Devices" at bounding box center [354, 205] width 42 height 25
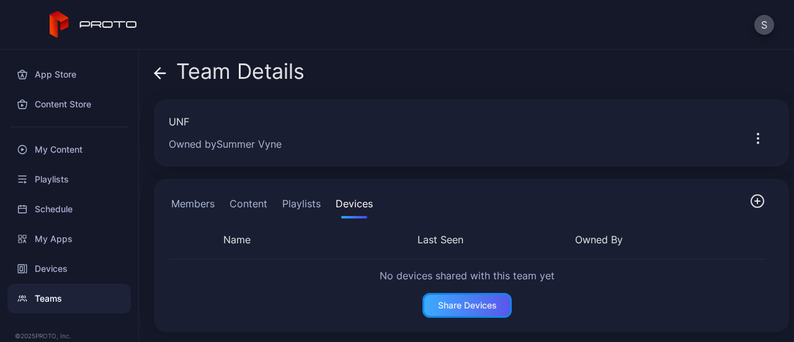
click at [464, 300] on div "Share Devices" at bounding box center [467, 305] width 59 height 10
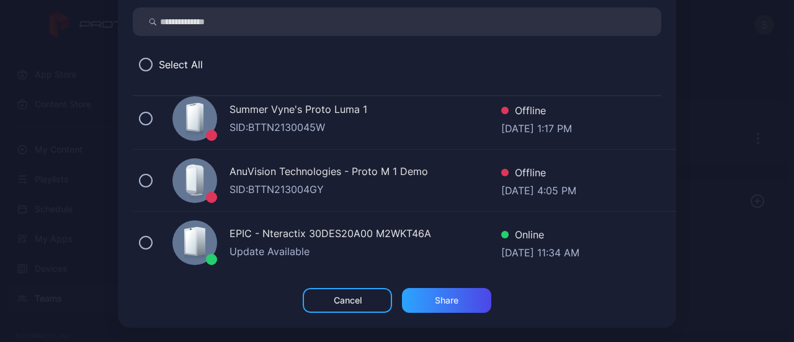
scroll to position [0, 0]
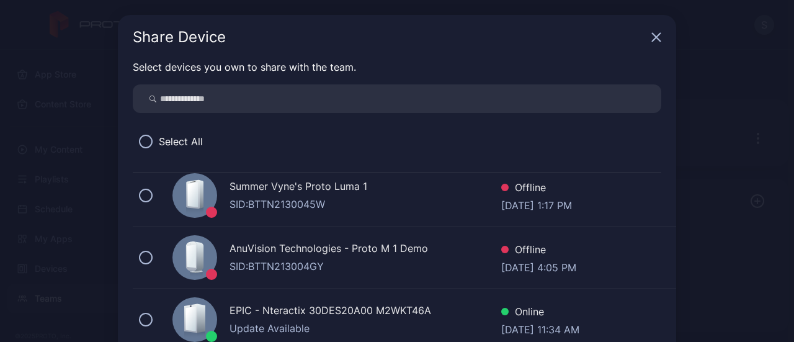
click at [651, 41] on icon "button" at bounding box center [656, 37] width 10 height 10
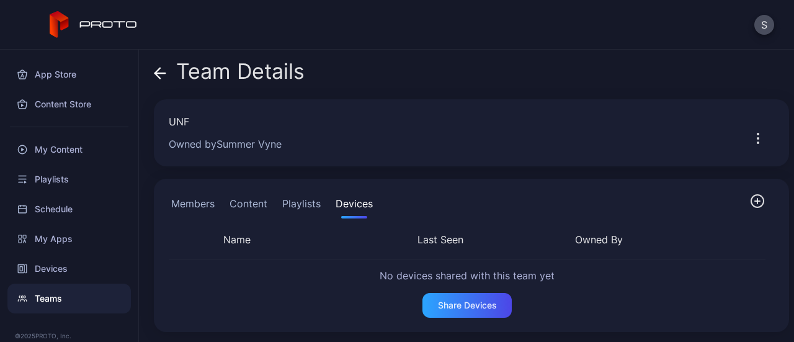
click at [293, 189] on div "Members Content Playlists Devices Name Last Seen Owned By No devices shared wit…" at bounding box center [471, 255] width 635 height 153
